Goal: Navigation & Orientation: Find specific page/section

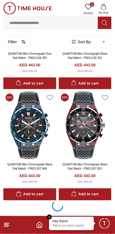
scroll to position [385, 0]
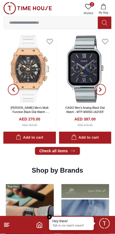
click at [8, 225] on line at bounding box center [6, 225] width 4 height 0
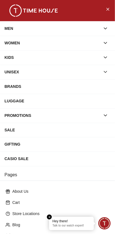
click at [106, 29] on icon "button" at bounding box center [106, 29] width 6 height 6
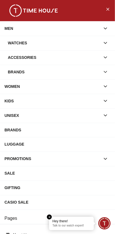
click at [78, 72] on div "Brands" at bounding box center [54, 72] width 92 height 10
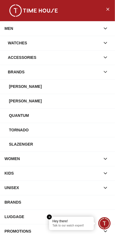
click at [29, 131] on div "Tornado" at bounding box center [59, 130] width 101 height 10
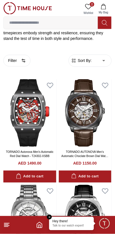
scroll to position [128, 0]
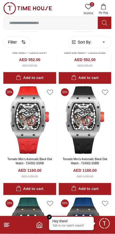
scroll to position [1667, 0]
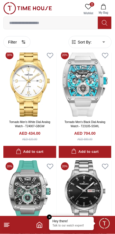
scroll to position [3029, 0]
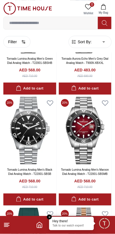
scroll to position [4218, 0]
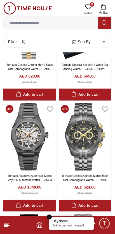
scroll to position [5100, 0]
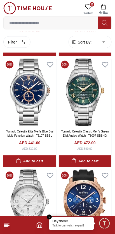
scroll to position [6258, 0]
